Goal: Transaction & Acquisition: Purchase product/service

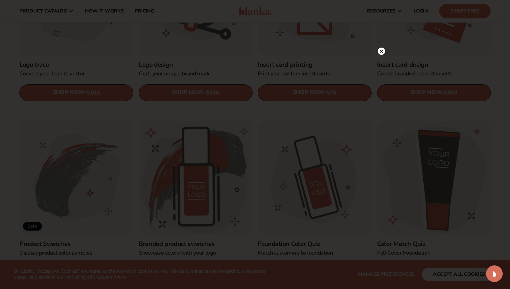
scroll to position [299, 0]
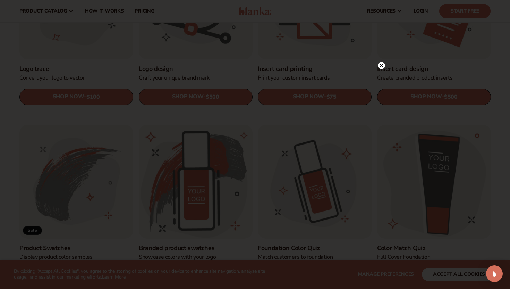
click at [380, 67] on circle at bounding box center [381, 65] width 7 height 7
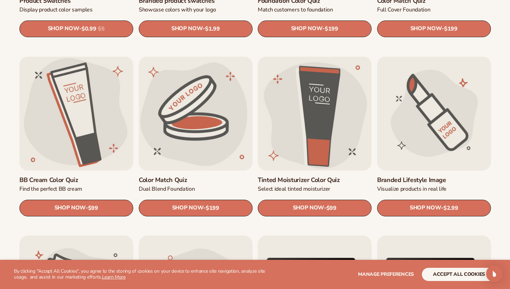
scroll to position [546, 0]
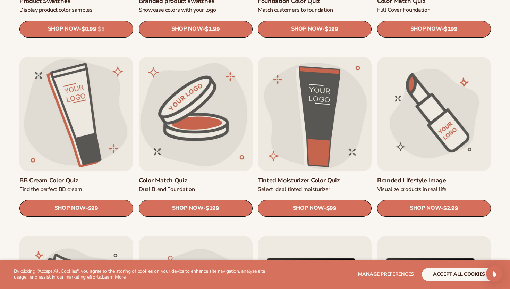
click at [419, 176] on link "Branded Lifestyle Image" at bounding box center [434, 180] width 114 height 8
